Goal: Find specific page/section: Find specific page/section

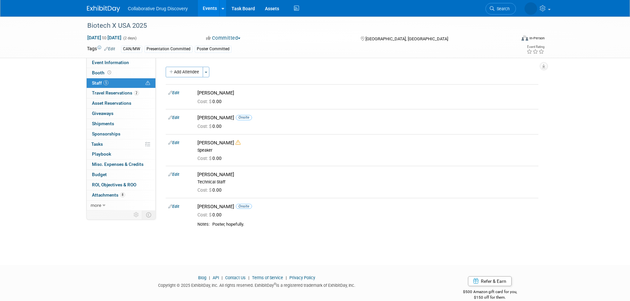
click at [95, 7] on img at bounding box center [103, 9] width 33 height 7
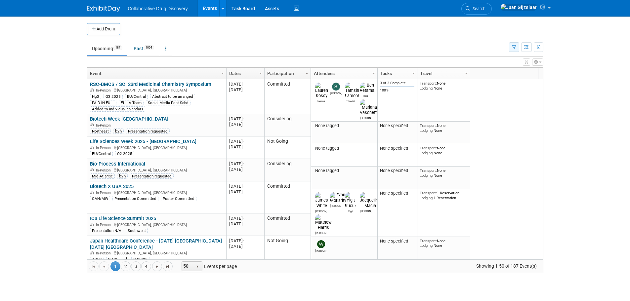
click at [510, 49] on button "button" at bounding box center [514, 47] width 10 height 10
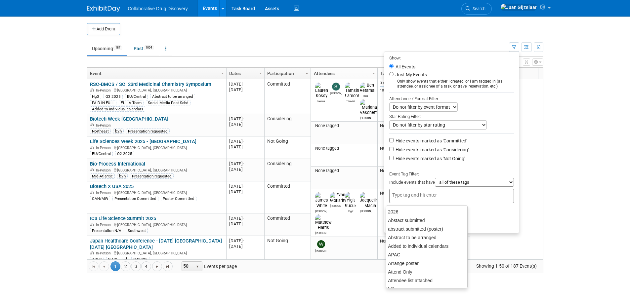
click at [400, 199] on input "text" at bounding box center [418, 195] width 53 height 7
type input "can"
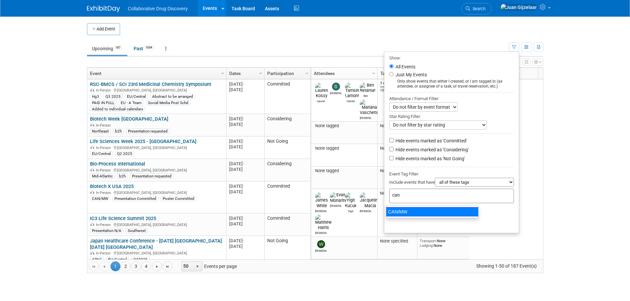
click at [423, 209] on div "CAN/MW" at bounding box center [432, 211] width 93 height 9
type input "CAN/MW"
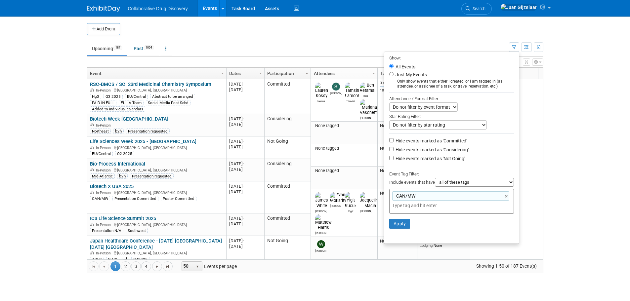
click at [407, 161] on label "Hide events marked as 'Not Going'" at bounding box center [429, 159] width 71 height 7
click at [394, 161] on input "Hide events marked as 'Not Going'" at bounding box center [392, 158] width 4 height 4
checkbox input "true"
click at [401, 229] on button "Apply" at bounding box center [400, 224] width 21 height 10
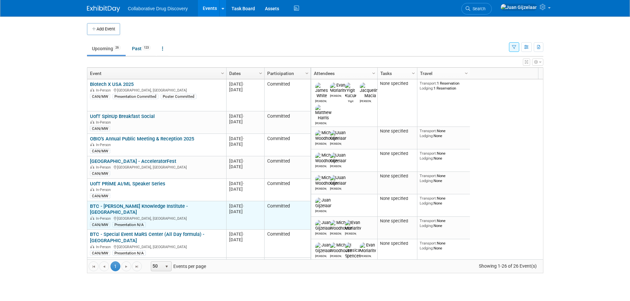
scroll to position [40, 0]
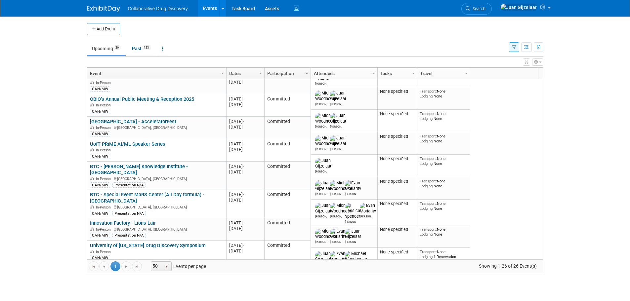
drag, startPoint x: 176, startPoint y: 164, endPoint x: 208, endPoint y: 164, distance: 31.4
click at [176, 164] on link "BTC - [PERSON_NAME] Knowledge Institute - [GEOGRAPHIC_DATA]" at bounding box center [139, 170] width 98 height 12
